Goal: Obtain resource: Obtain resource

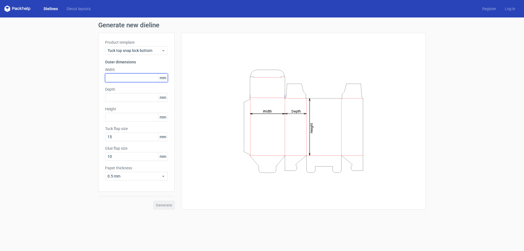
click at [136, 81] on input "text" at bounding box center [136, 77] width 63 height 9
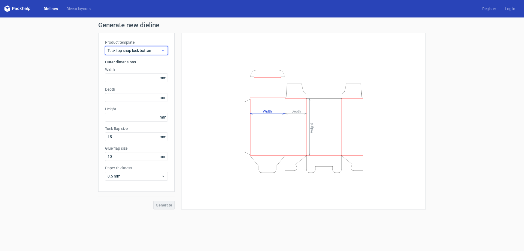
click at [151, 50] on span "Tuck top snap lock bottom" at bounding box center [134, 50] width 54 height 5
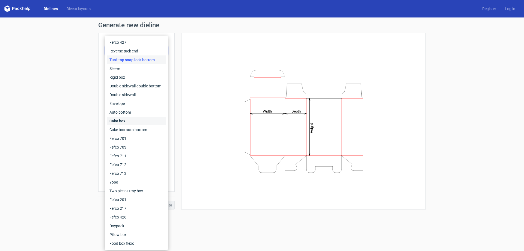
click at [128, 121] on div "Cake box" at bounding box center [136, 120] width 58 height 9
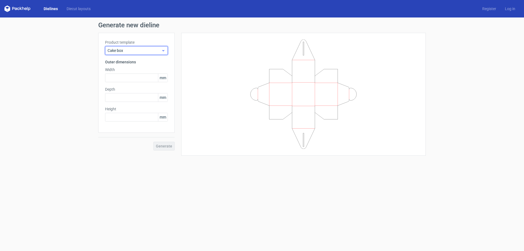
click at [139, 52] on span "Cake box" at bounding box center [134, 50] width 54 height 5
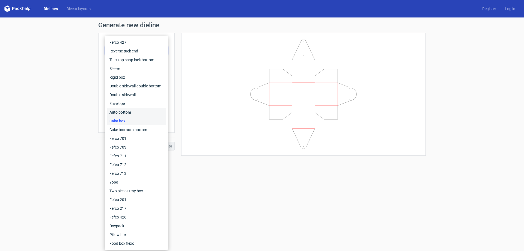
click at [123, 110] on div "Auto bottom" at bounding box center [136, 112] width 58 height 9
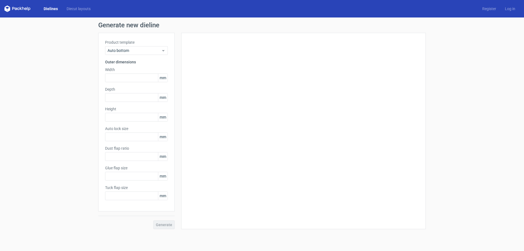
type input "1"
type input "0.8"
type input "10"
type input "12"
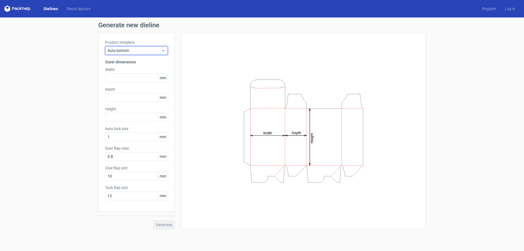
click at [129, 52] on span "Auto bottom" at bounding box center [134, 50] width 54 height 5
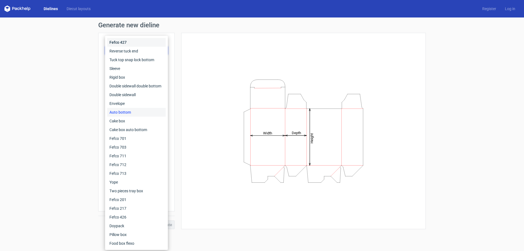
click at [124, 46] on div "Fefco 427" at bounding box center [136, 42] width 58 height 9
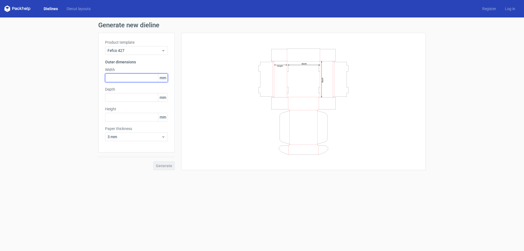
click at [129, 74] on input "text" at bounding box center [136, 77] width 63 height 9
click at [127, 137] on span "3 mm" at bounding box center [134, 136] width 54 height 5
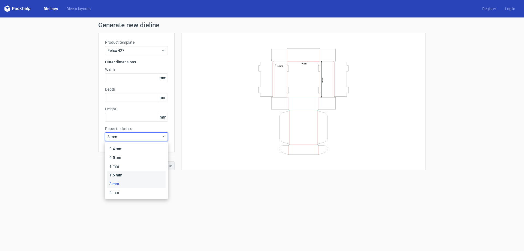
click at [117, 173] on div "1.5 mm" at bounding box center [136, 174] width 58 height 9
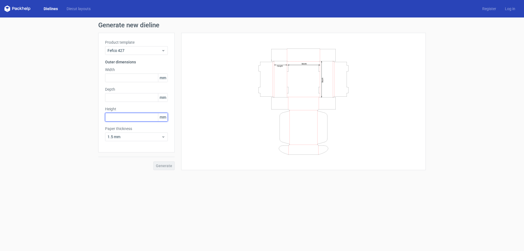
click at [120, 119] on input "text" at bounding box center [136, 117] width 63 height 9
click at [131, 77] on input "text" at bounding box center [136, 77] width 63 height 9
type input "250"
click at [128, 97] on input "text" at bounding box center [136, 97] width 63 height 9
type input "250"
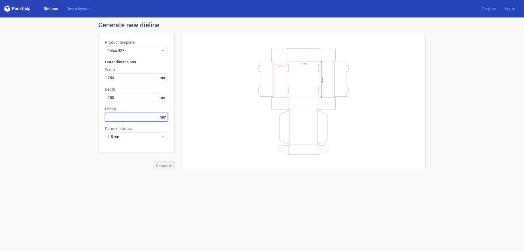
click at [125, 116] on input "text" at bounding box center [136, 117] width 63 height 9
type input "150"
click at [215, 85] on div "Width Depth Height" at bounding box center [303, 102] width 231 height 124
click at [162, 166] on span "Generate" at bounding box center [164, 166] width 16 height 4
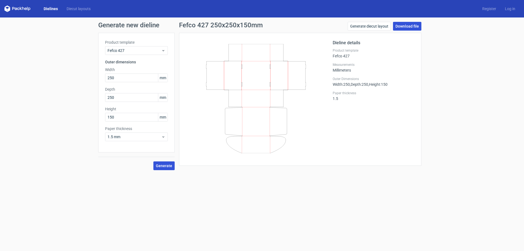
click at [397, 29] on link "Download file" at bounding box center [407, 26] width 28 height 9
click at [161, 167] on span "Generate" at bounding box center [164, 166] width 16 height 4
click at [406, 26] on link "Download file" at bounding box center [407, 26] width 28 height 9
click at [362, 29] on link "Generate diecut layout" at bounding box center [368, 26] width 43 height 9
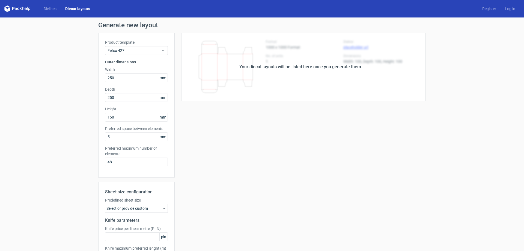
drag, startPoint x: 266, startPoint y: 102, endPoint x: 270, endPoint y: 92, distance: 10.0
click at [268, 100] on div "Your diecut layouts will be listed here once you generate them Height Depth Wid…" at bounding box center [300, 161] width 251 height 257
click at [279, 72] on div "Your diecut layouts will be listed here once you generate them" at bounding box center [300, 67] width 251 height 68
click at [272, 125] on div "Your diecut layouts will be listed here once you generate them Height Depth Wid…" at bounding box center [300, 161] width 251 height 257
click at [147, 137] on input "5" at bounding box center [136, 136] width 63 height 9
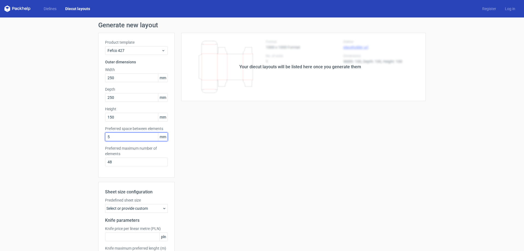
click at [144, 138] on input "5" at bounding box center [136, 136] width 63 height 9
click at [272, 107] on div "Your diecut layouts will be listed here once you generate them Height Depth Wid…" at bounding box center [300, 161] width 251 height 257
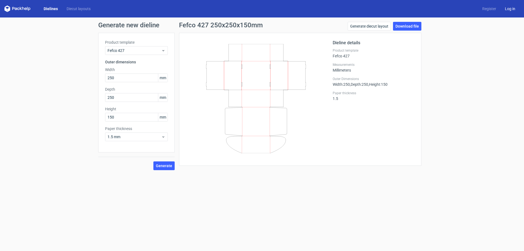
click at [504, 9] on link "Log in" at bounding box center [509, 8] width 19 height 5
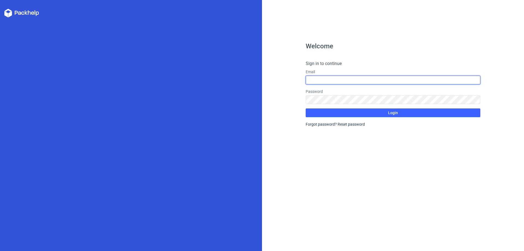
click at [337, 79] on input "text" at bounding box center [392, 80] width 175 height 9
type input "[EMAIL_ADDRESS][DOMAIN_NAME]"
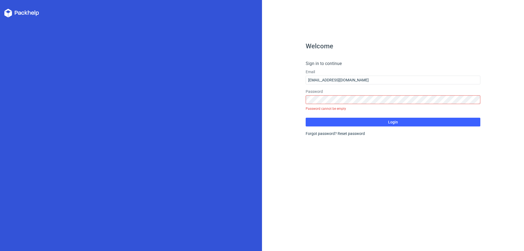
click at [290, 101] on div "Welcome Sign in to continue Email [EMAIL_ADDRESS][DOMAIN_NAME] Password Passwor…" at bounding box center [393, 125] width 262 height 251
click at [313, 136] on div "Welcome Sign in to continue Email [EMAIL_ADDRESS][DOMAIN_NAME] Password Passwor…" at bounding box center [392, 147] width 175 height 208
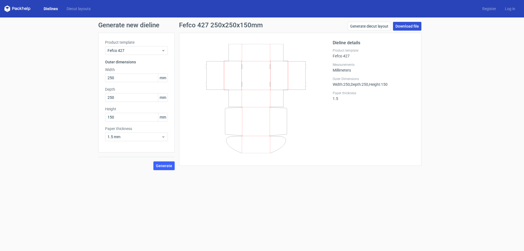
click at [404, 24] on link "Download file" at bounding box center [407, 26] width 28 height 9
click at [165, 165] on span "Generate" at bounding box center [164, 166] width 16 height 4
click at [408, 26] on link "Download file" at bounding box center [407, 26] width 28 height 9
click at [378, 29] on link "Generate diecut layout" at bounding box center [368, 26] width 43 height 9
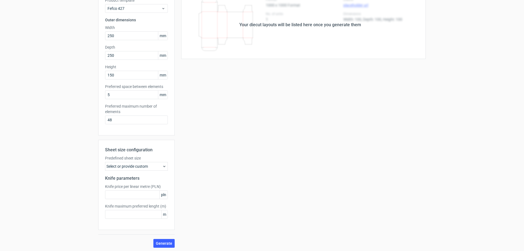
scroll to position [43, 0]
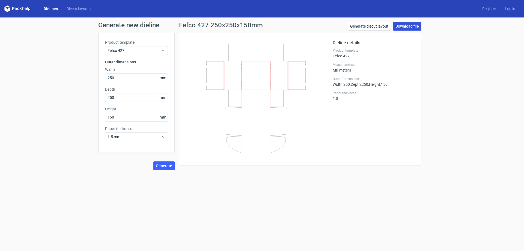
click at [409, 26] on link "Download file" at bounding box center [407, 26] width 28 height 9
drag, startPoint x: 142, startPoint y: 117, endPoint x: 102, endPoint y: 118, distance: 39.8
click at [102, 118] on div "Product template Fefco 427 Outer dimensions Width 250 mm Depth 250 mm Height 15…" at bounding box center [136, 92] width 76 height 119
type input "100"
click at [172, 164] on button "Generate" at bounding box center [163, 165] width 21 height 9
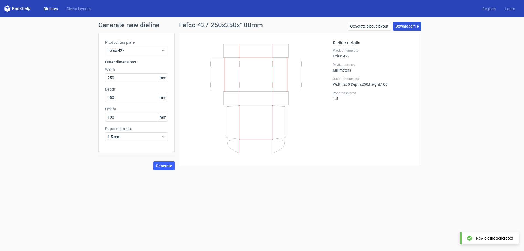
click at [401, 27] on link "Download file" at bounding box center [407, 26] width 28 height 9
click at [161, 53] on div "Fefco 427" at bounding box center [136, 50] width 63 height 9
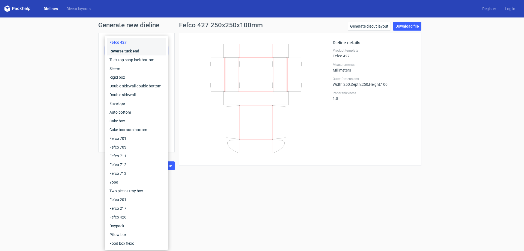
click at [152, 51] on div "Reverse tuck end" at bounding box center [136, 51] width 58 height 9
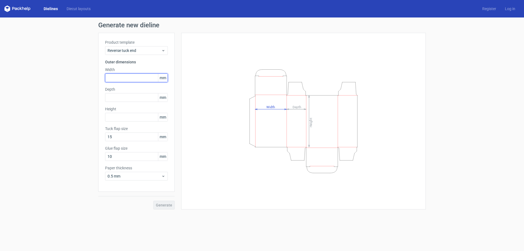
click at [133, 80] on input "text" at bounding box center [136, 77] width 63 height 9
type input "1"
type input "250"
click at [137, 97] on input "text" at bounding box center [136, 97] width 63 height 9
type input "10"
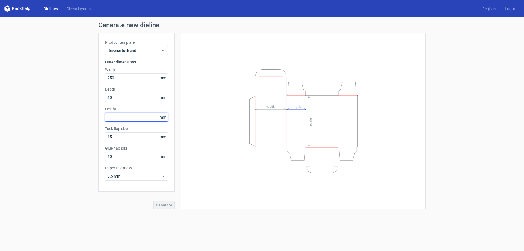
click at [137, 118] on div "Height mm" at bounding box center [136, 113] width 63 height 15
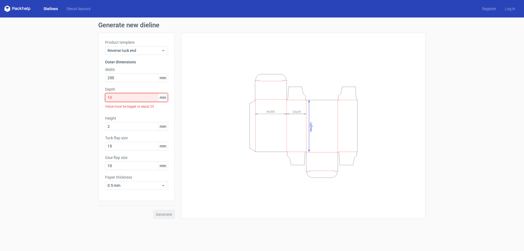
type input "2"
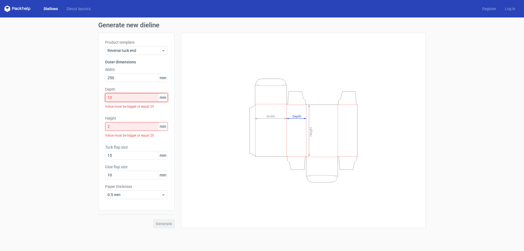
drag, startPoint x: 134, startPoint y: 99, endPoint x: 100, endPoint y: 99, distance: 34.1
click at [100, 99] on div "Product template Reverse tuck end Outer dimensions Width 250 mm Depth 10 mm Val…" at bounding box center [136, 121] width 76 height 177
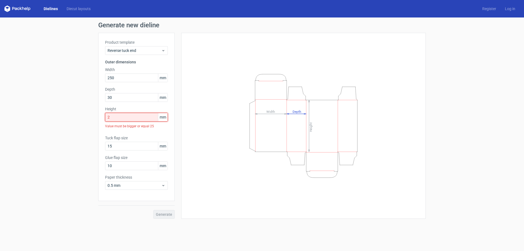
type input "30"
drag, startPoint x: 122, startPoint y: 117, endPoint x: 101, endPoint y: 117, distance: 21.0
click at [101, 117] on div "Product template Reverse tuck end Outer dimensions Width 250 mm Depth 30 mm Hei…" at bounding box center [136, 117] width 76 height 168
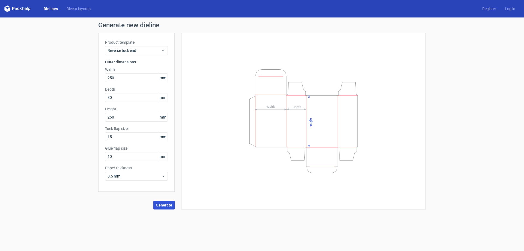
type input "250"
click at [166, 203] on span "Generate" at bounding box center [164, 205] width 16 height 4
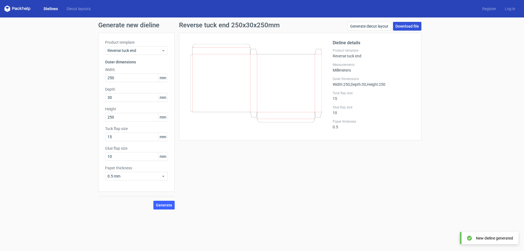
click at [399, 24] on link "Download file" at bounding box center [407, 26] width 28 height 9
click at [510, 7] on link "Log in" at bounding box center [509, 8] width 19 height 5
click at [488, 8] on link "Register" at bounding box center [489, 8] width 23 height 5
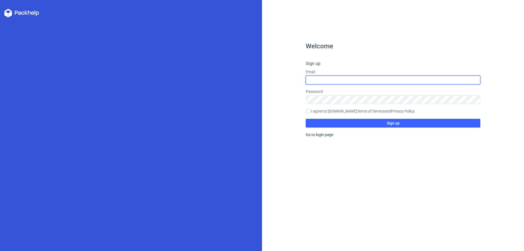
click at [387, 79] on input "text" at bounding box center [392, 80] width 175 height 9
type input "[EMAIL_ADDRESS][DOMAIN_NAME]"
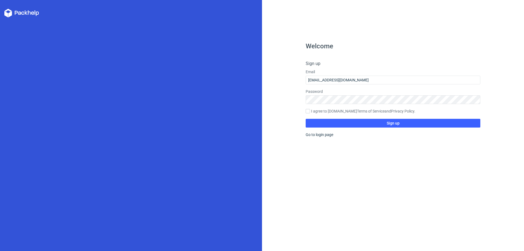
click at [328, 110] on label "I agree to [DOMAIN_NAME] Terms of Service and Privacy Policy ." at bounding box center [392, 111] width 175 height 6
click at [310, 110] on input "I agree to [DOMAIN_NAME] Terms of Service and Privacy Policy ." at bounding box center [307, 111] width 4 height 4
checkbox input "true"
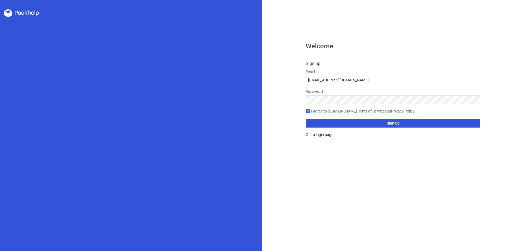
click at [332, 119] on button "Sign up" at bounding box center [392, 123] width 175 height 9
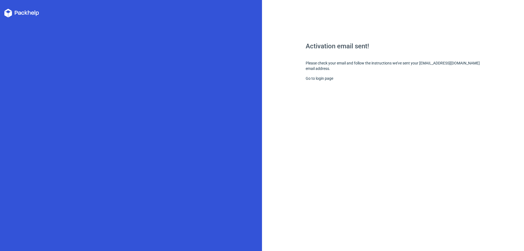
drag, startPoint x: 27, startPoint y: 23, endPoint x: 32, endPoint y: 35, distance: 12.9
click at [27, 23] on div at bounding box center [131, 125] width 262 height 251
